Goal: Information Seeking & Learning: Learn about a topic

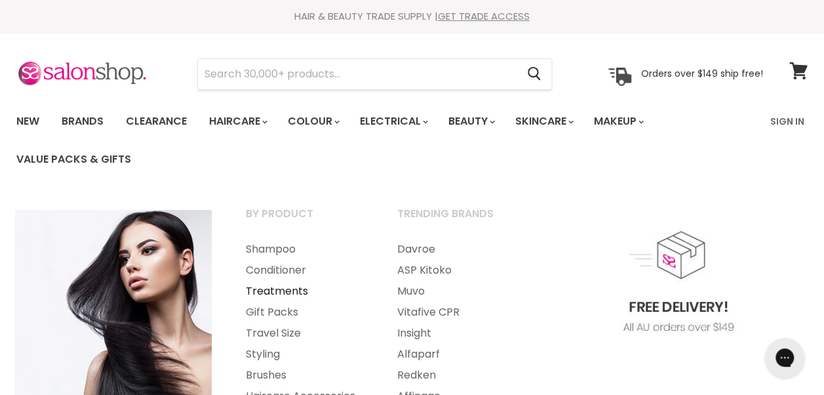
click at [303, 292] on link "Treatments" at bounding box center [303, 291] width 149 height 21
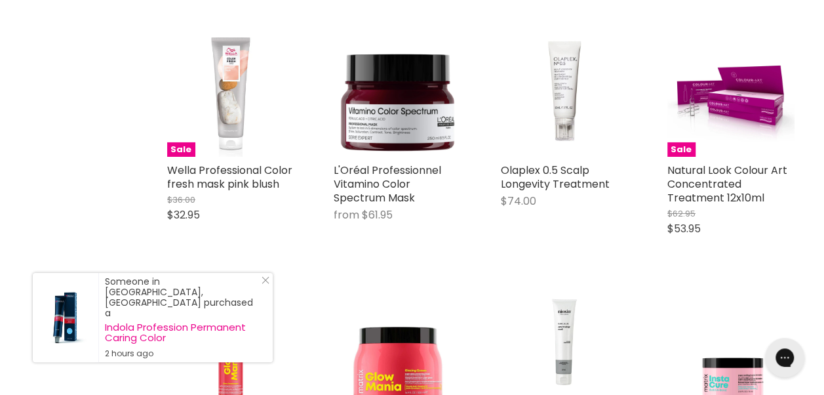
scroll to position [2105, 0]
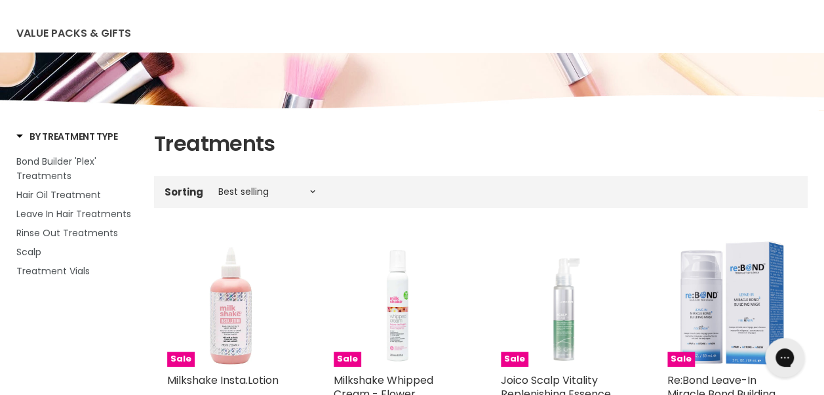
scroll to position [142, 0]
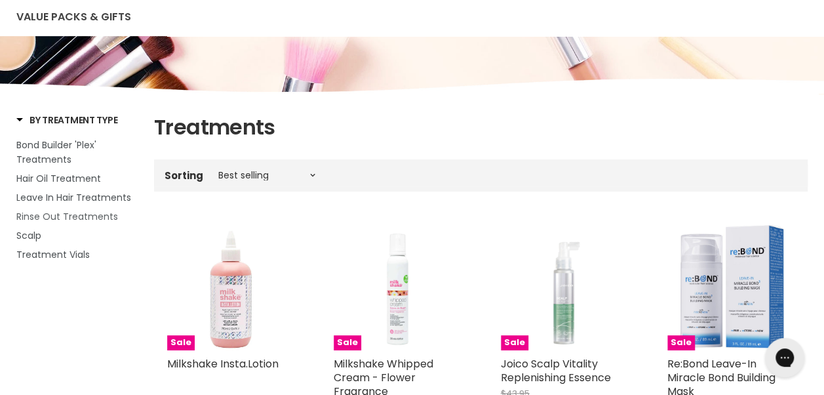
click at [105, 216] on span "Rinse Out Treatments" at bounding box center [67, 216] width 102 height 13
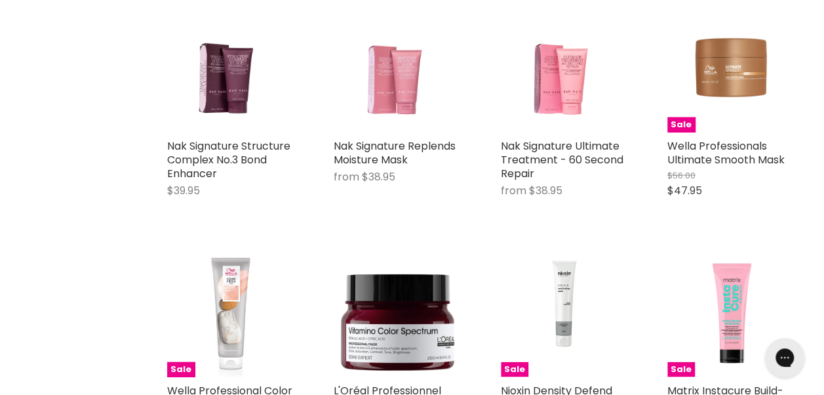
scroll to position [1452, 0]
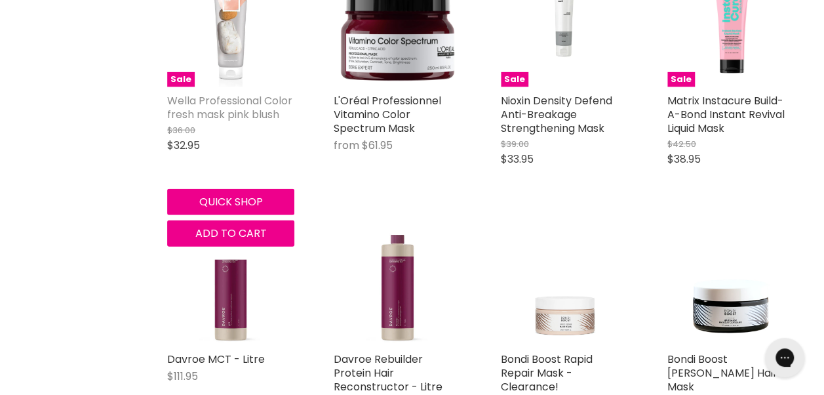
click at [199, 115] on link "Wella Professional Color fresh mask pink blush" at bounding box center [229, 107] width 125 height 29
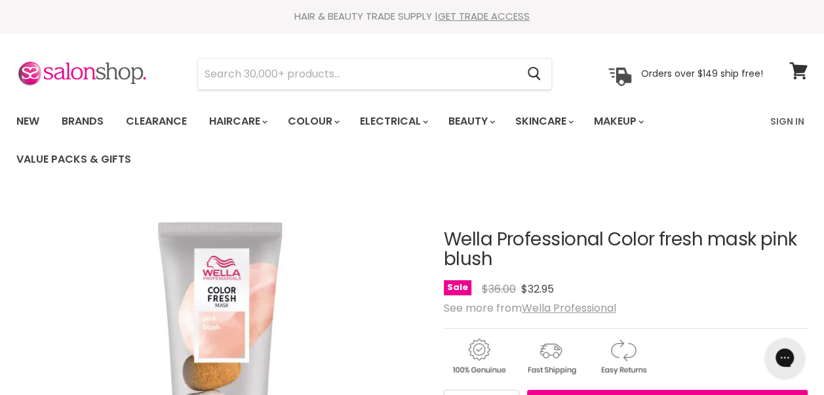
drag, startPoint x: 445, startPoint y: 240, endPoint x: 758, endPoint y: 224, distance: 313.8
copy h1 "Wella Professional Color fresh mask"
click at [462, 83] on input "Search" at bounding box center [357, 74] width 319 height 30
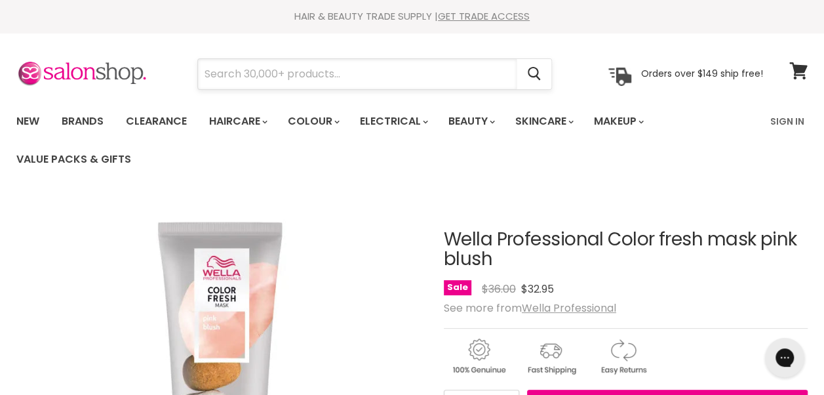
paste input "Wella Professional Color fresh mask"
type input "Wella Professional Color fresh mask"
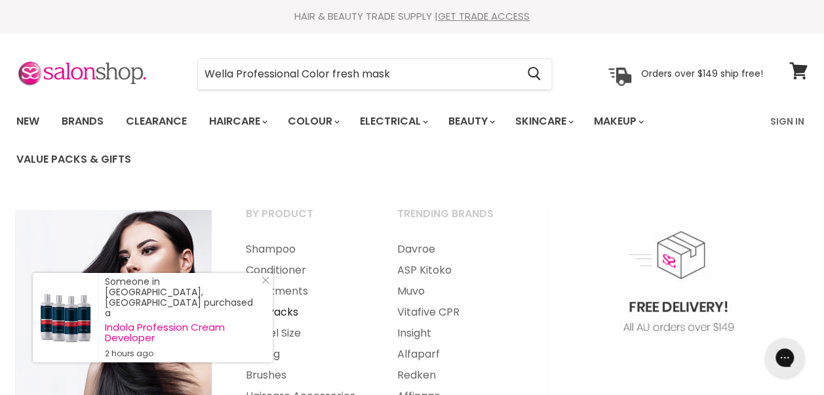
click at [290, 312] on link "Gift Packs" at bounding box center [303, 312] width 149 height 21
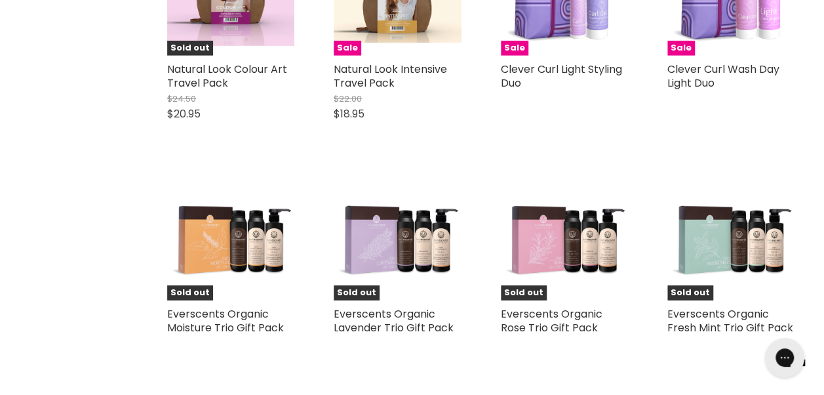
scroll to position [1943, 0]
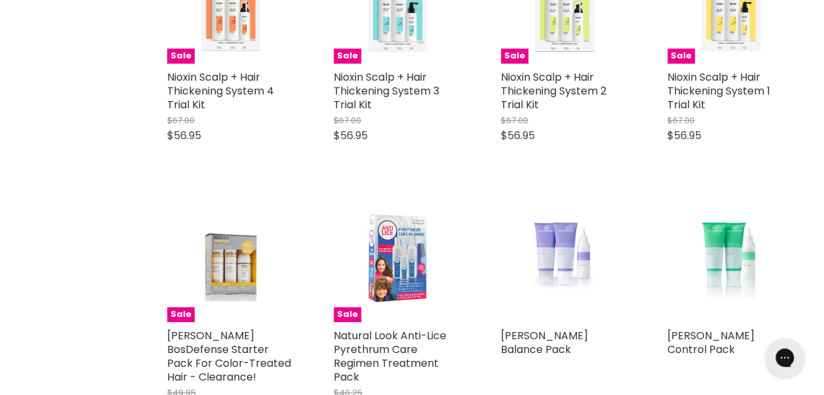
scroll to position [4986, 0]
